Goal: Information Seeking & Learning: Learn about a topic

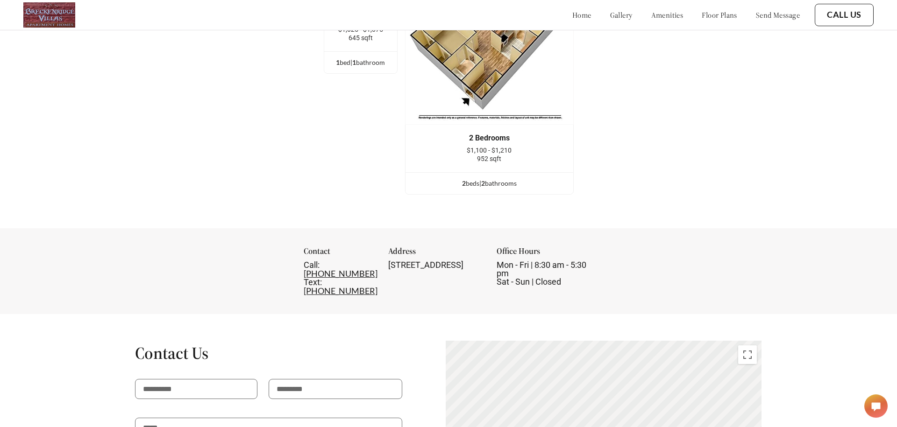
scroll to position [1297, 0]
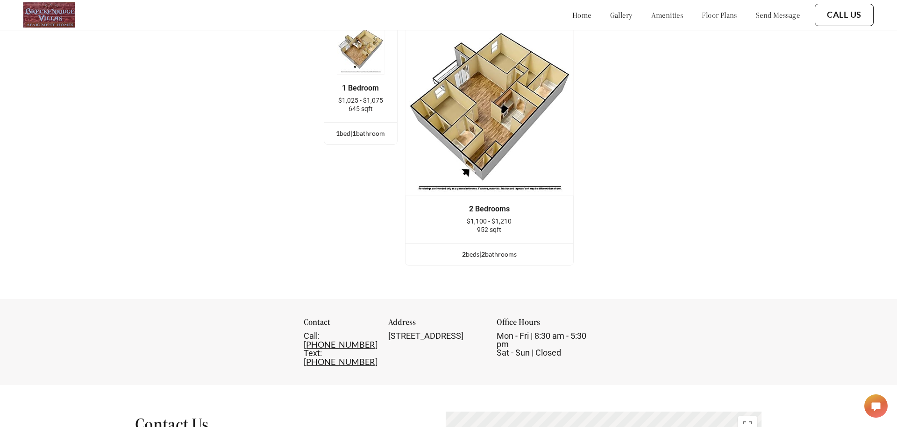
click at [353, 55] on img at bounding box center [361, 51] width 48 height 48
click at [359, 114] on div "1 Bedroom $1,025 - $1,075 645 sqft" at bounding box center [360, 99] width 73 height 48
click at [340, 133] on div "1 bed | 1 bathroom" at bounding box center [360, 133] width 73 height 10
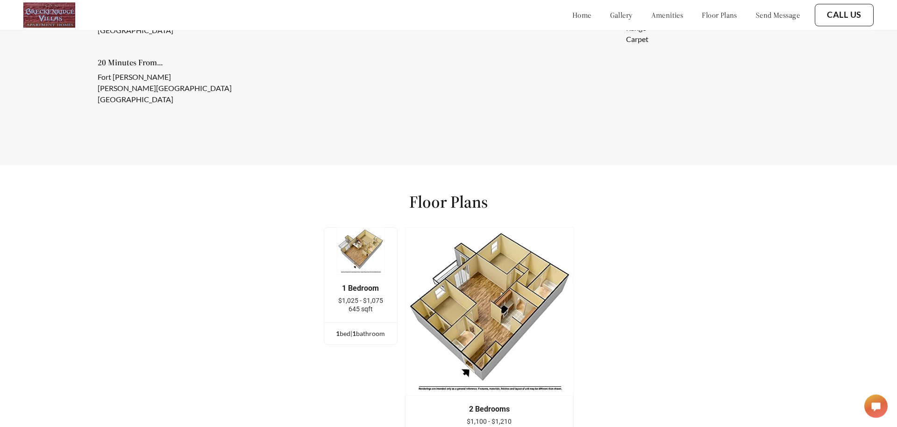
scroll to position [1190, 0]
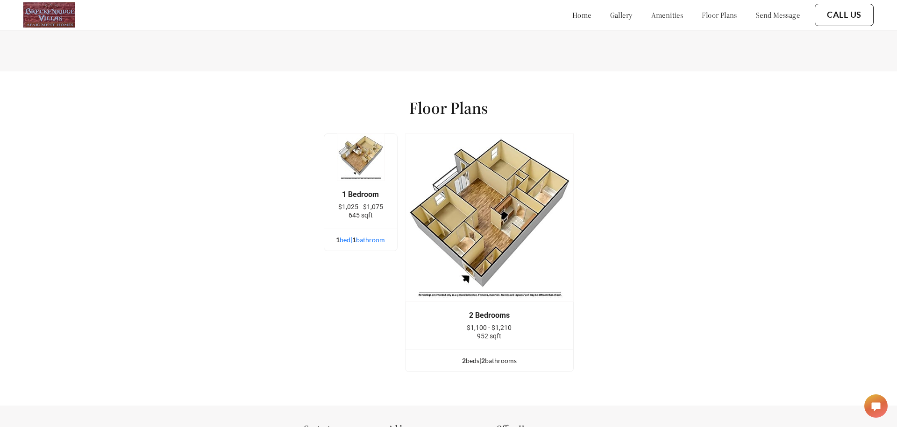
click at [369, 239] on div "1 bed | 1 bathroom" at bounding box center [360, 240] width 73 height 10
click at [369, 238] on div "1 bed | 1 bathroom" at bounding box center [360, 240] width 73 height 10
click at [359, 200] on div "1 Bedroom $1,025 - $1,075 645 sqft" at bounding box center [360, 205] width 45 height 29
click at [366, 157] on img at bounding box center [361, 158] width 48 height 48
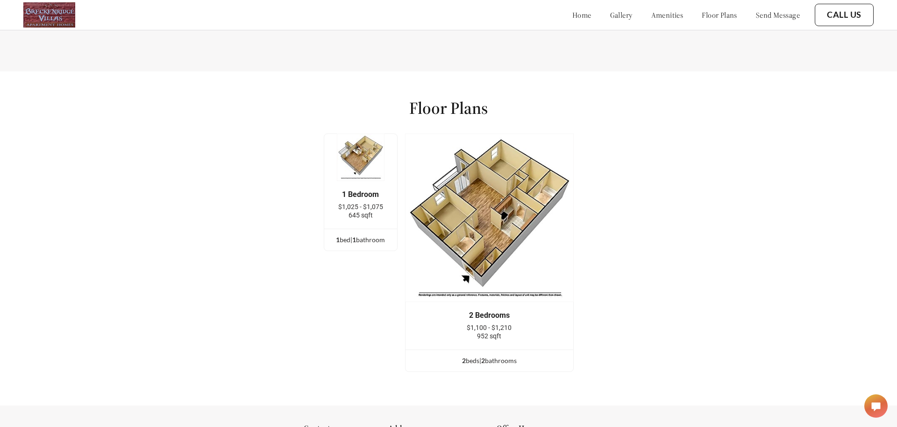
click at [498, 268] on img at bounding box center [489, 218] width 169 height 169
click at [476, 279] on img at bounding box center [489, 218] width 169 height 169
click at [449, 278] on img at bounding box center [489, 218] width 169 height 169
click at [356, 216] on span "645 sqft" at bounding box center [360, 215] width 24 height 7
click at [356, 213] on span "645 sqft" at bounding box center [360, 215] width 24 height 7
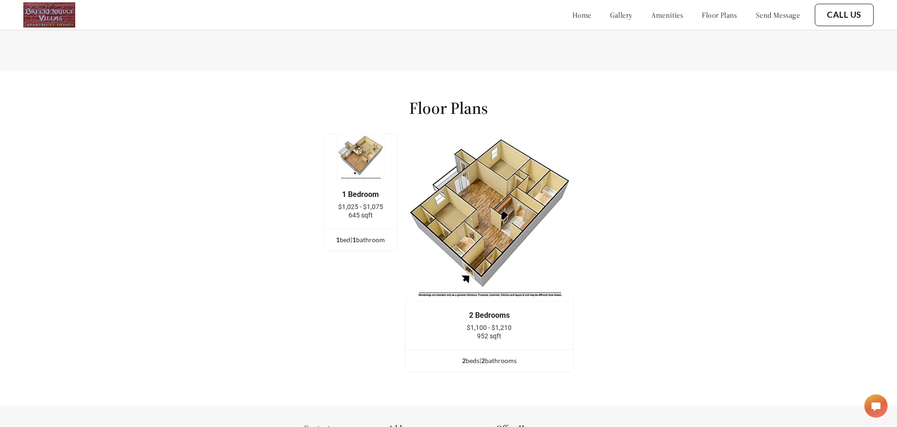
click at [356, 210] on span "$1,025 - $1,075" at bounding box center [360, 206] width 45 height 7
click at [354, 158] on img at bounding box center [361, 158] width 48 height 48
click at [514, 209] on img at bounding box center [489, 218] width 169 height 169
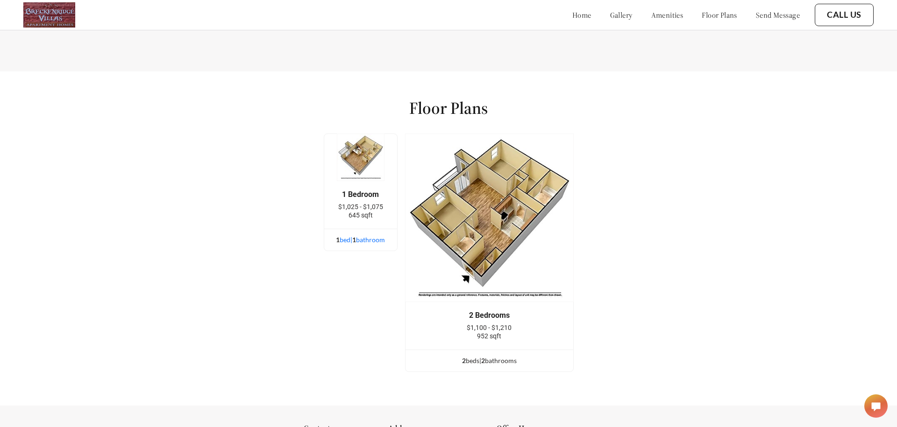
click at [345, 244] on div "1 bed | 1 bathroom" at bounding box center [360, 240] width 73 height 10
click at [366, 240] on div "1 bed | 1 bathroom" at bounding box center [360, 240] width 73 height 10
click at [371, 245] on div "1 bed | 1 bathroom" at bounding box center [360, 240] width 73 height 10
click at [363, 157] on img at bounding box center [361, 158] width 48 height 48
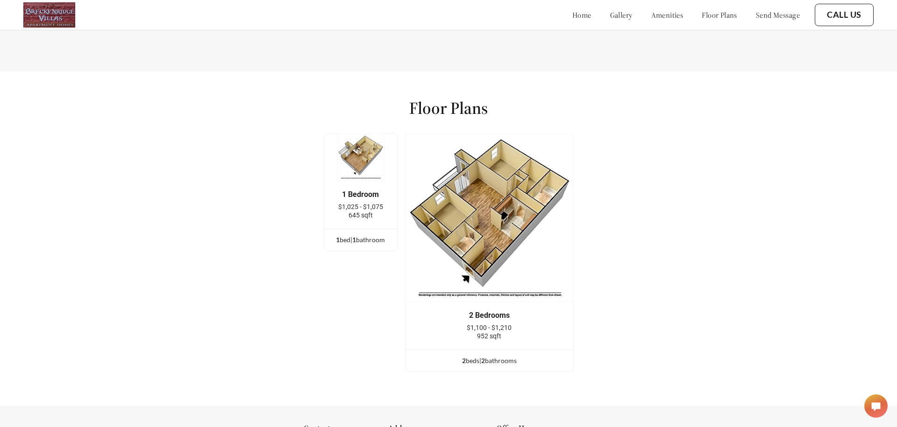
click at [363, 157] on img at bounding box center [361, 158] width 48 height 48
click at [470, 275] on img at bounding box center [489, 218] width 169 height 169
